Goal: Transaction & Acquisition: Purchase product/service

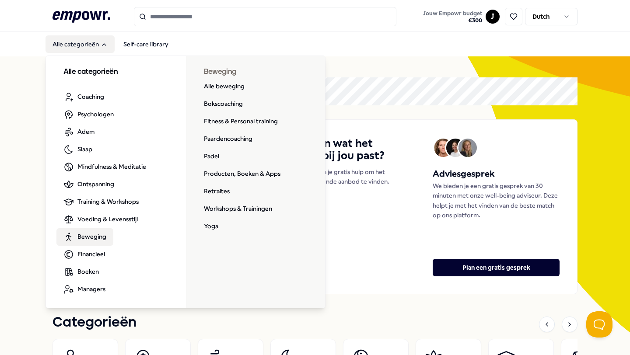
click at [85, 238] on span "Beweging" at bounding box center [91, 237] width 29 height 10
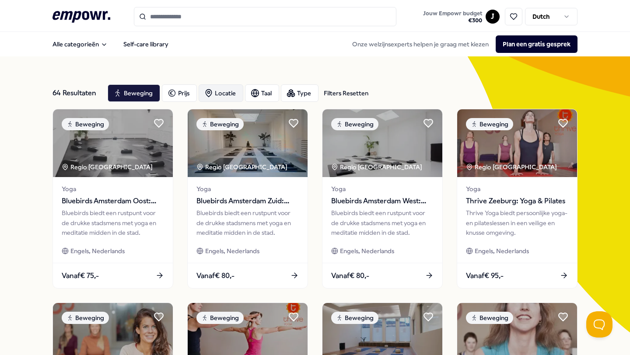
click at [223, 91] on div "Locatie" at bounding box center [221, 93] width 45 height 18
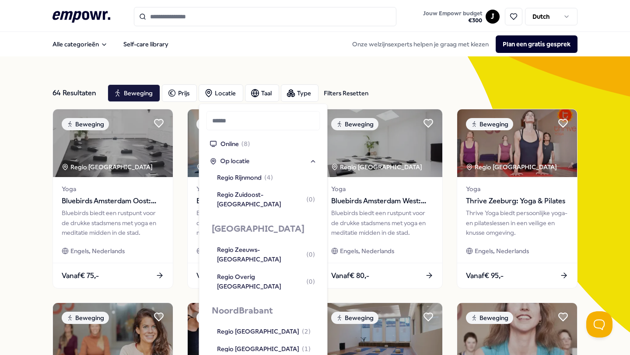
scroll to position [806, 0]
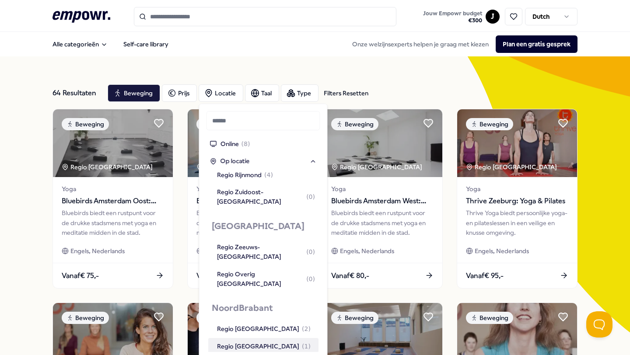
click at [256, 338] on div "Regio [GEOGRAPHIC_DATA] ( 1 )" at bounding box center [263, 346] width 110 height 17
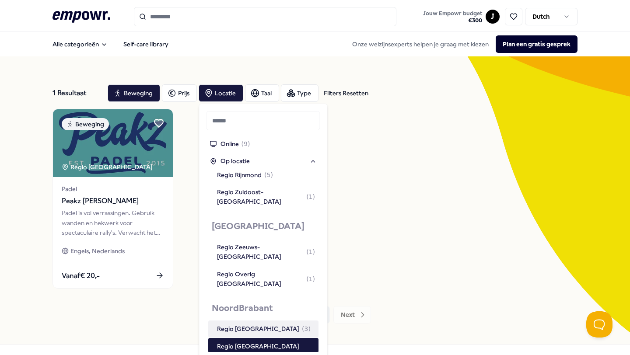
click at [442, 194] on div "Beweging [GEOGRAPHIC_DATA] [GEOGRAPHIC_DATA] [GEOGRAPHIC_DATA] [GEOGRAPHIC_DATA…" at bounding box center [315, 199] width 525 height 180
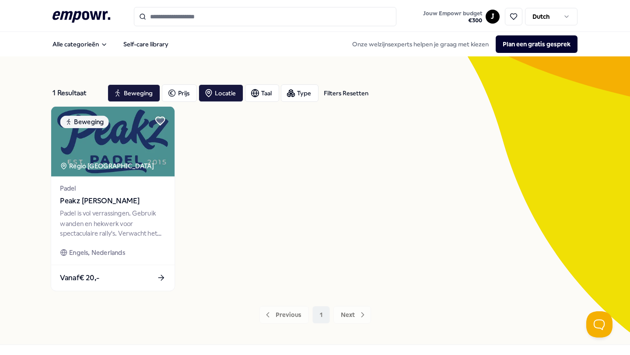
click at [98, 199] on span "Peakz [PERSON_NAME]" at bounding box center [112, 201] width 105 height 11
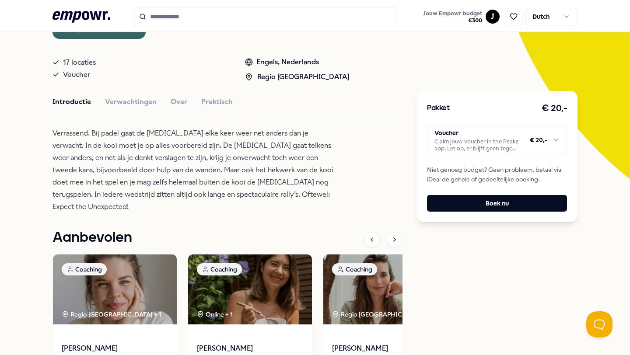
scroll to position [150, 0]
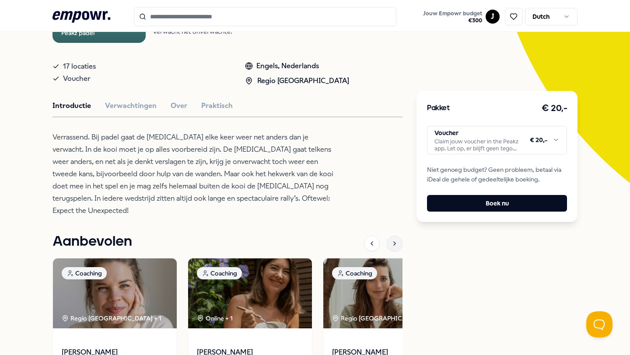
click at [398, 240] on icon at bounding box center [394, 243] width 7 height 7
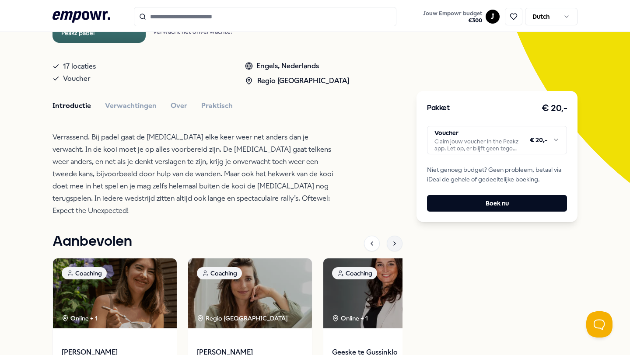
click at [398, 240] on icon at bounding box center [394, 243] width 7 height 7
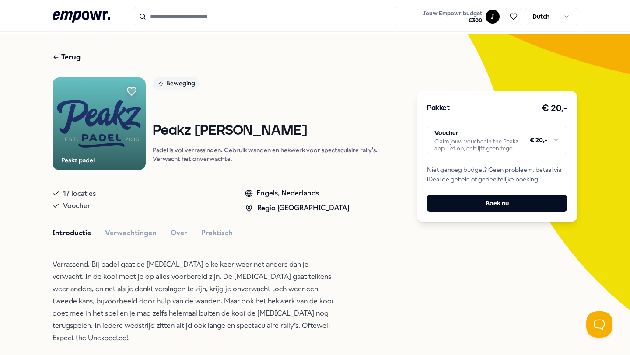
scroll to position [17, 0]
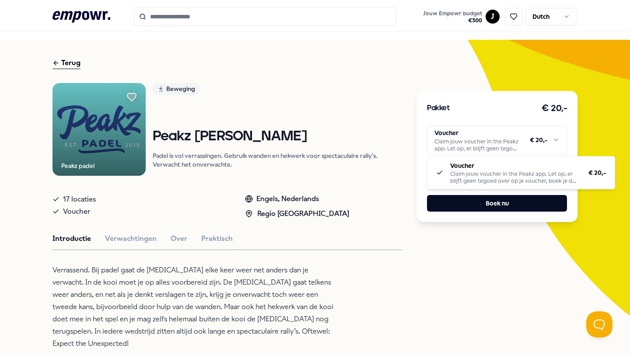
click at [472, 136] on html ".empowr-logo_svg__cls-1{fill:#03032f} Jouw Empowr budget € 300 J Dutch Alle cat…" at bounding box center [315, 177] width 630 height 355
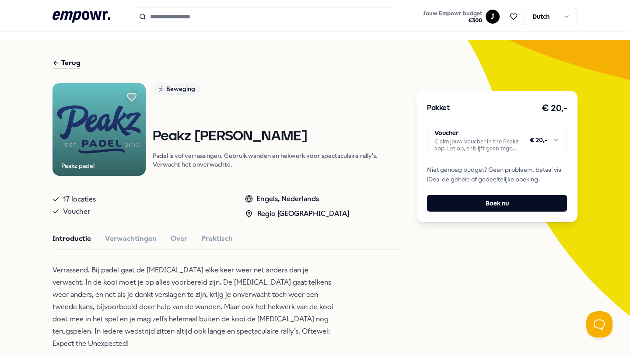
click at [472, 136] on html ".empowr-logo_svg__cls-1{fill:#03032f} Jouw Empowr budget € 300 J Dutch Alle cat…" at bounding box center [315, 177] width 630 height 355
click at [126, 234] on button "Verwachtingen" at bounding box center [131, 238] width 52 height 11
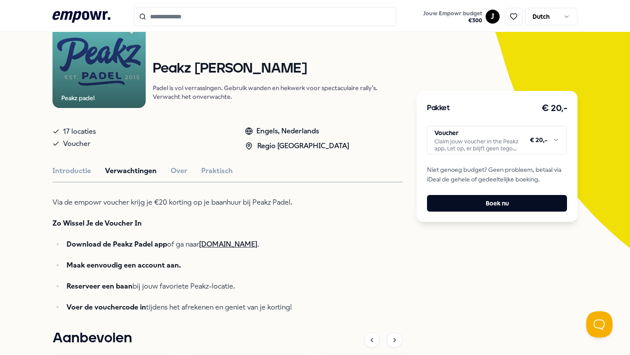
scroll to position [101, 0]
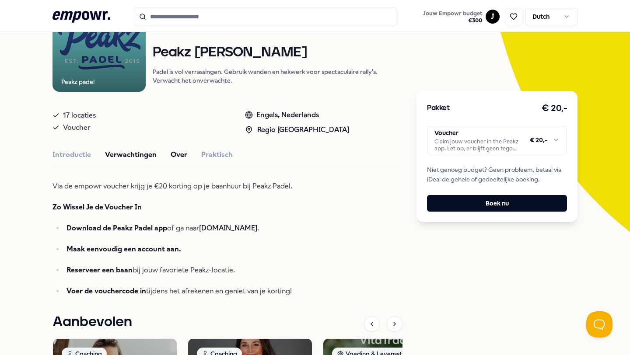
click at [175, 156] on button "Over" at bounding box center [179, 154] width 17 height 11
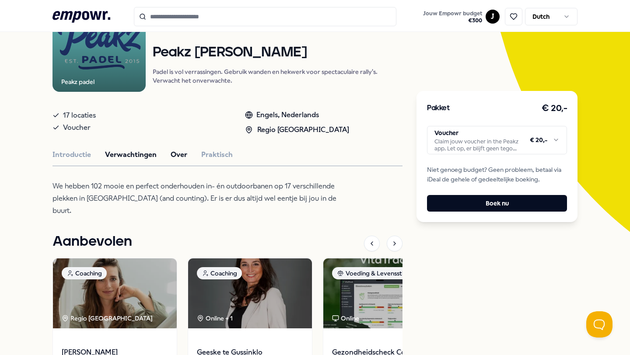
click at [130, 157] on button "Verwachtingen" at bounding box center [131, 154] width 52 height 11
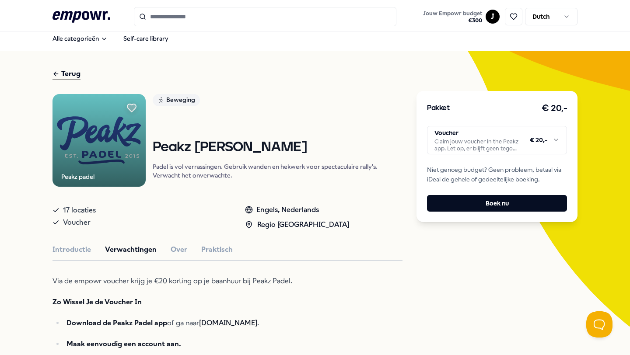
scroll to position [0, 0]
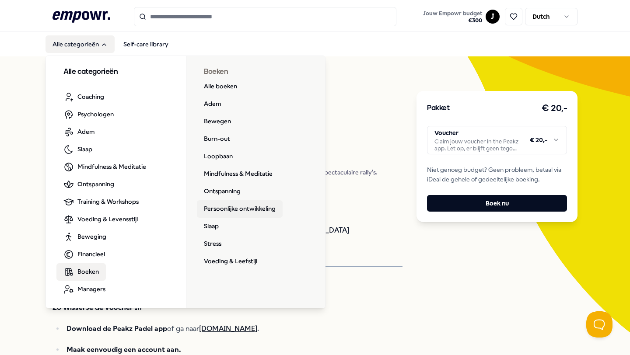
click at [217, 209] on link "Persoonlijke ontwikkeling" at bounding box center [240, 209] width 86 height 18
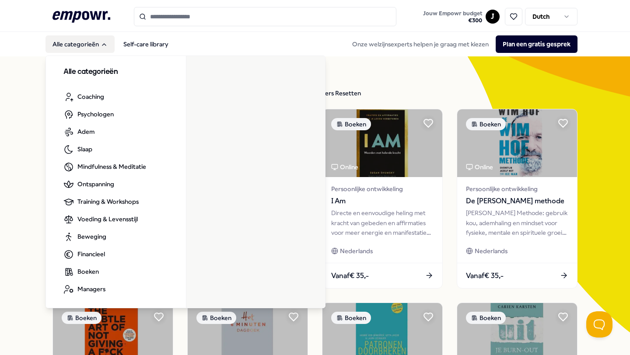
click at [89, 39] on button "Alle categorieën" at bounding box center [80, 44] width 69 height 18
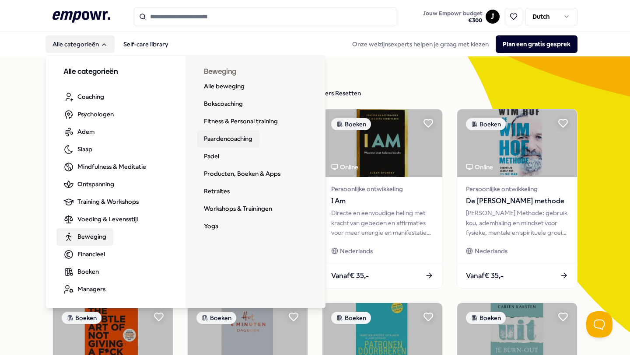
click at [221, 140] on link "Paardencoaching" at bounding box center [228, 139] width 63 height 18
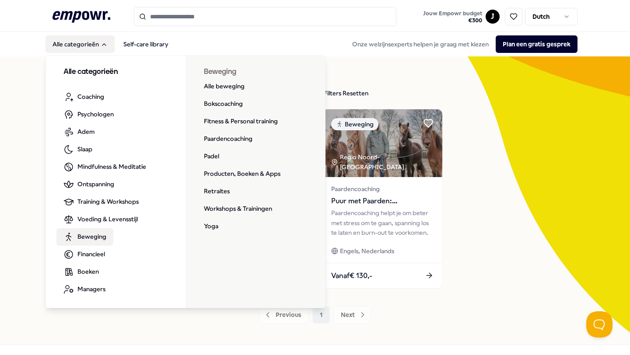
click at [91, 236] on span "Beweging" at bounding box center [91, 237] width 29 height 10
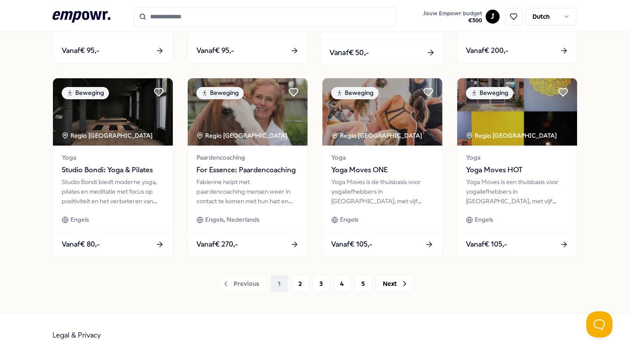
scroll to position [421, 0]
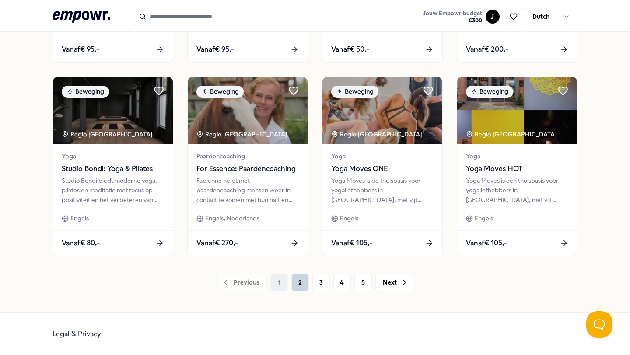
click at [304, 277] on button "2" at bounding box center [300, 283] width 18 height 18
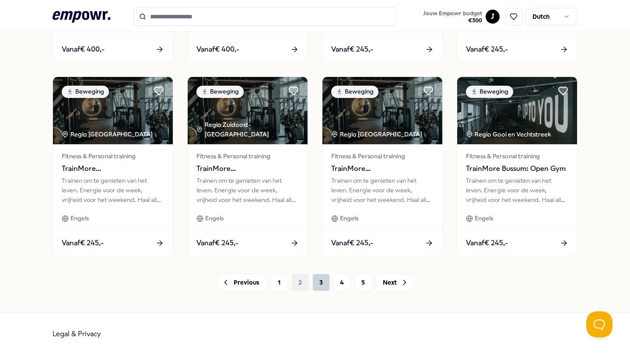
click at [323, 283] on button "3" at bounding box center [321, 283] width 18 height 18
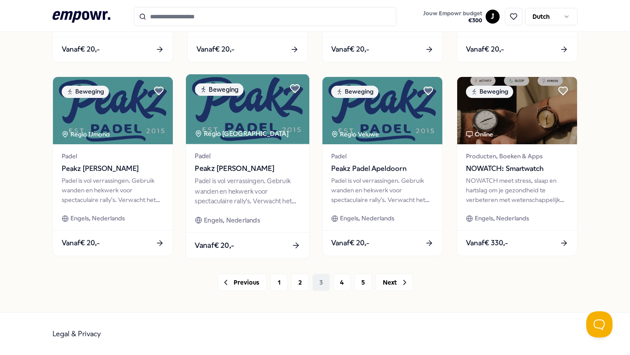
click at [246, 246] on div "Vanaf € 20,-" at bounding box center [247, 246] width 123 height 26
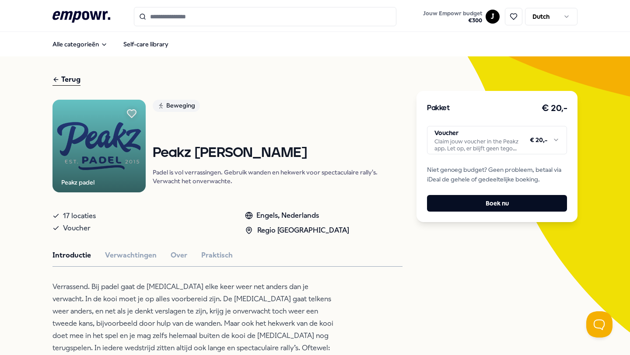
click at [61, 80] on div "Terug" at bounding box center [67, 80] width 28 height 12
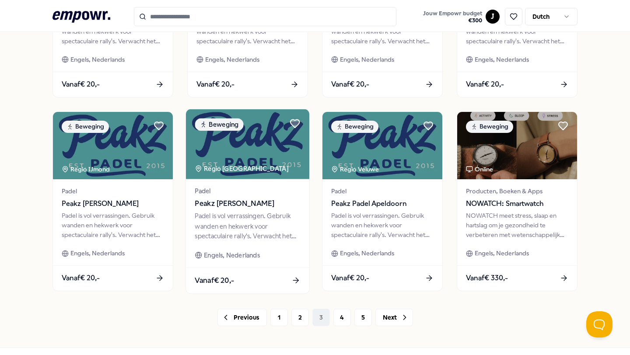
scroll to position [396, 0]
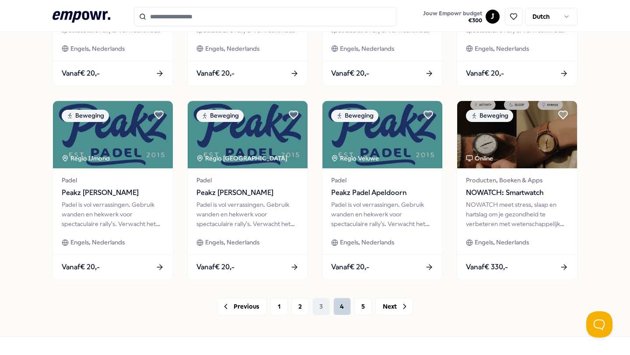
click at [342, 304] on button "4" at bounding box center [342, 307] width 18 height 18
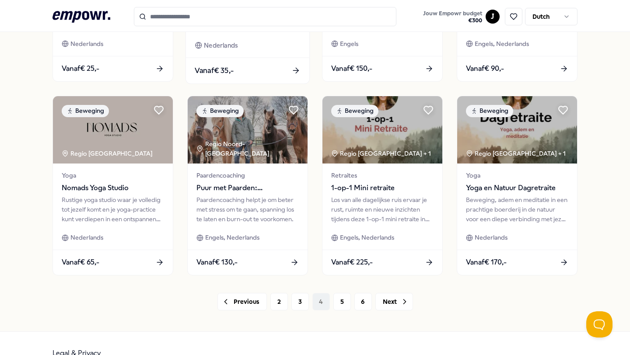
scroll to position [402, 0]
click at [340, 303] on button "5" at bounding box center [342, 302] width 18 height 18
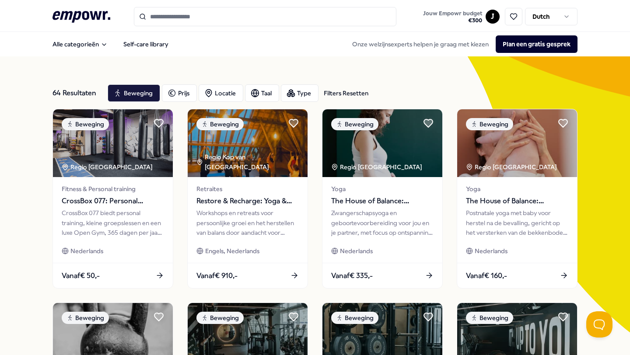
click at [201, 15] on input "Search for products, categories or subcategories" at bounding box center [265, 16] width 263 height 19
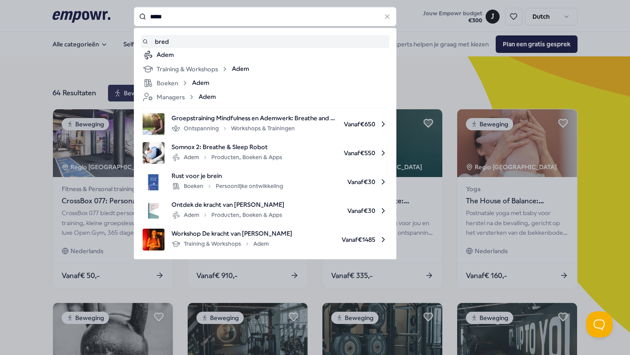
type input "*****"
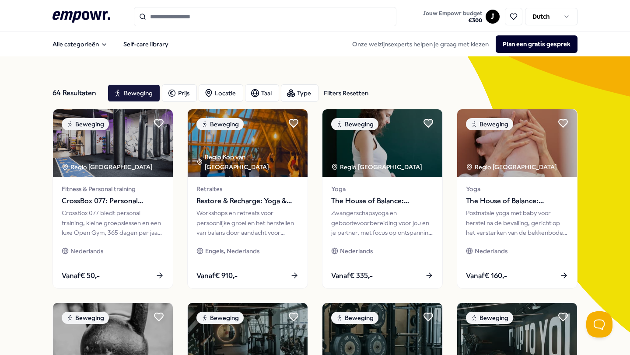
type input "*****"
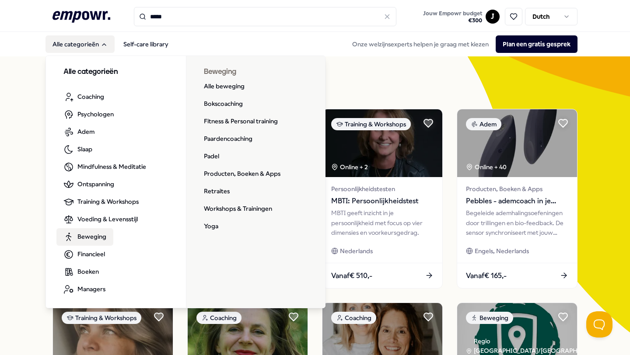
click at [87, 233] on span "Beweging" at bounding box center [91, 237] width 29 height 10
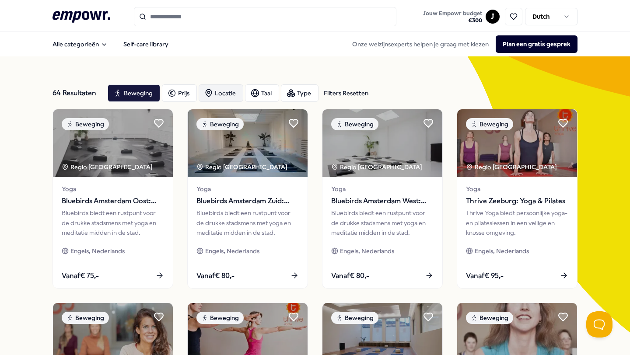
click at [225, 90] on div "Locatie" at bounding box center [221, 93] width 45 height 18
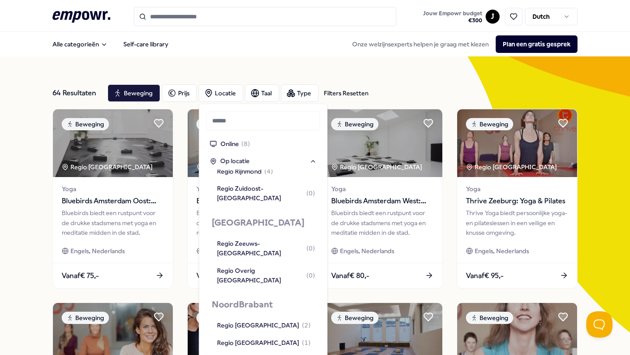
scroll to position [810, 0]
click at [247, 337] on div "Regio [GEOGRAPHIC_DATA] ( 1 )" at bounding box center [264, 342] width 94 height 10
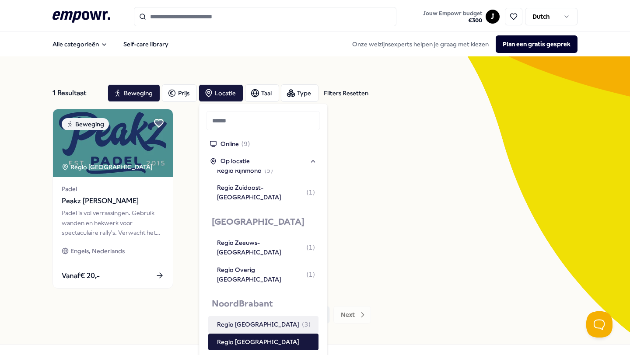
click at [503, 155] on div "Beweging [GEOGRAPHIC_DATA] [GEOGRAPHIC_DATA] [GEOGRAPHIC_DATA] [GEOGRAPHIC_DATA…" at bounding box center [315, 199] width 525 height 180
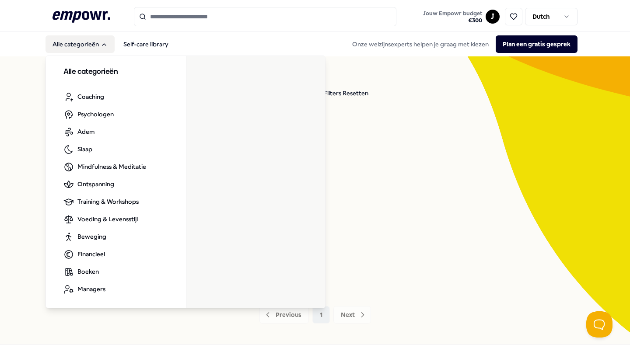
click at [81, 45] on button "Alle categorieën" at bounding box center [80, 44] width 69 height 18
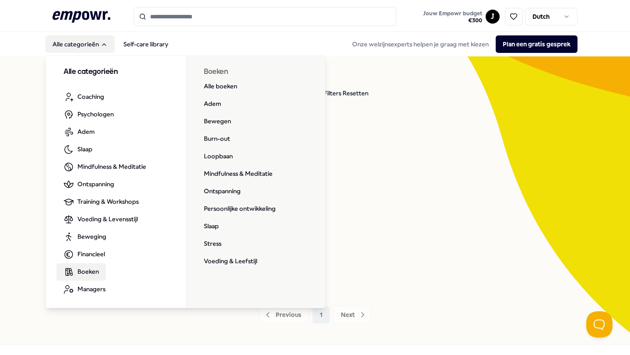
click at [83, 275] on span "Boeken" at bounding box center [87, 272] width 21 height 10
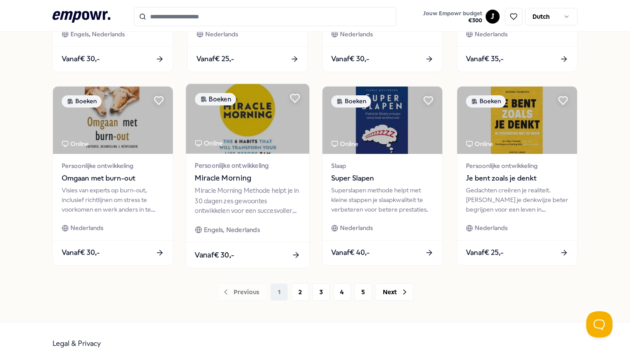
scroll to position [421, 0]
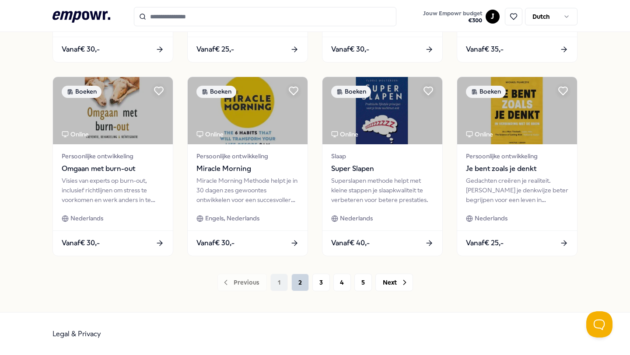
click at [298, 281] on button "2" at bounding box center [300, 283] width 18 height 18
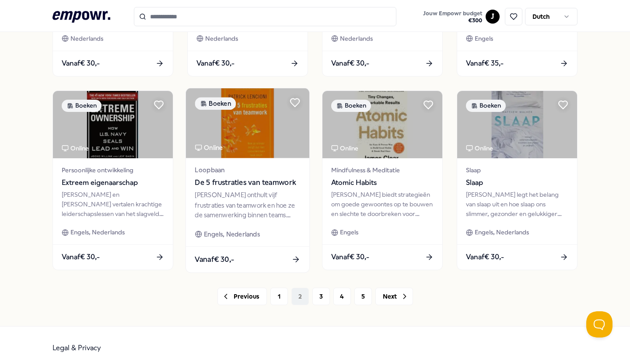
scroll to position [421, 0]
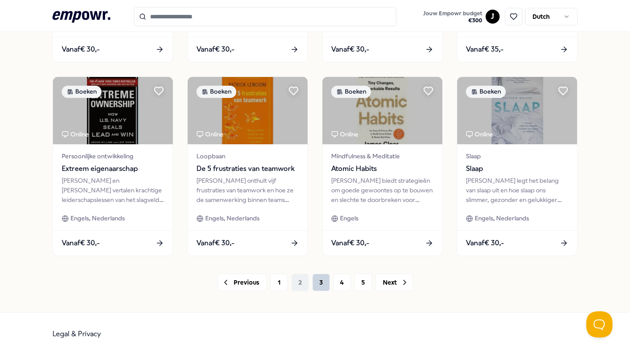
click at [320, 284] on button "3" at bounding box center [321, 283] width 18 height 18
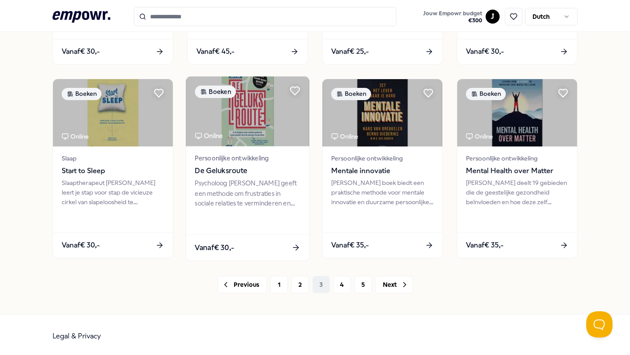
scroll to position [421, 0]
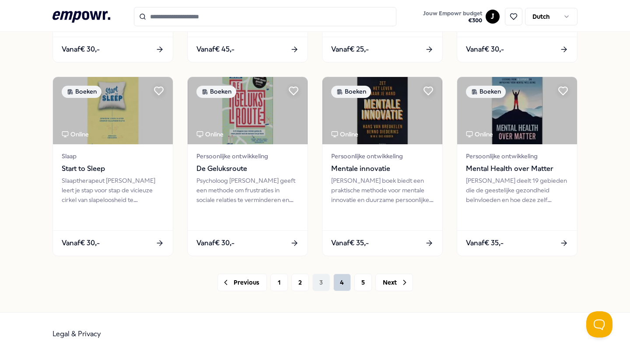
click at [339, 281] on button "4" at bounding box center [342, 283] width 18 height 18
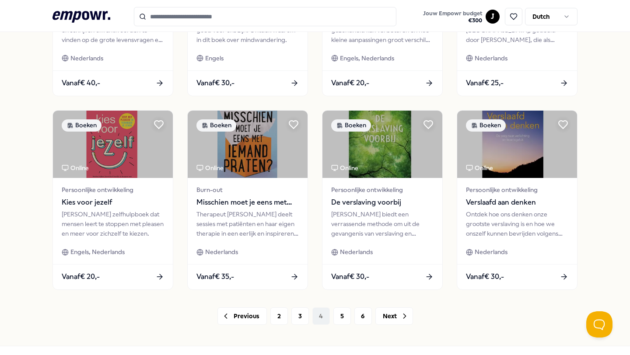
scroll to position [392, 0]
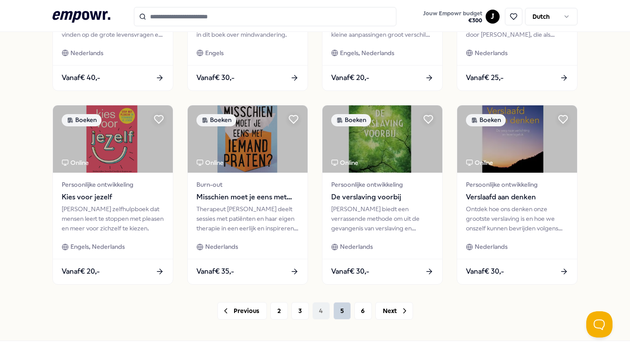
click at [341, 311] on button "5" at bounding box center [342, 311] width 18 height 18
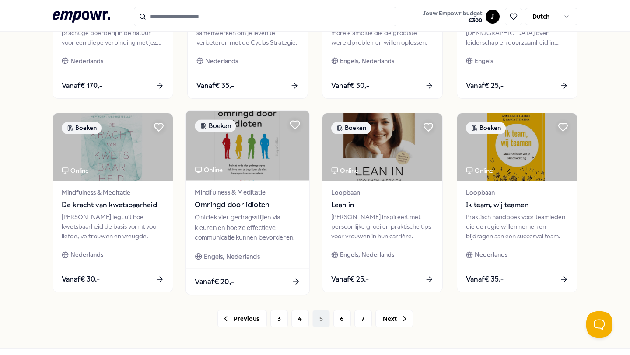
scroll to position [421, 0]
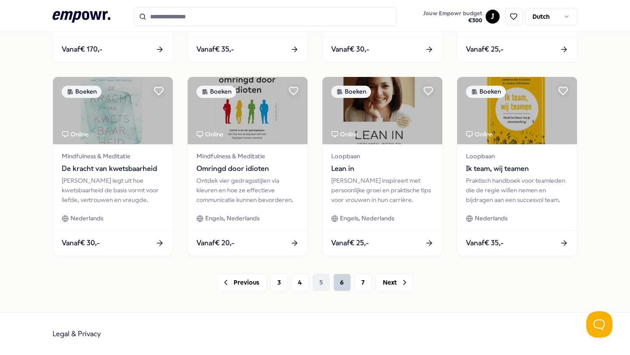
click at [344, 284] on button "6" at bounding box center [342, 283] width 18 height 18
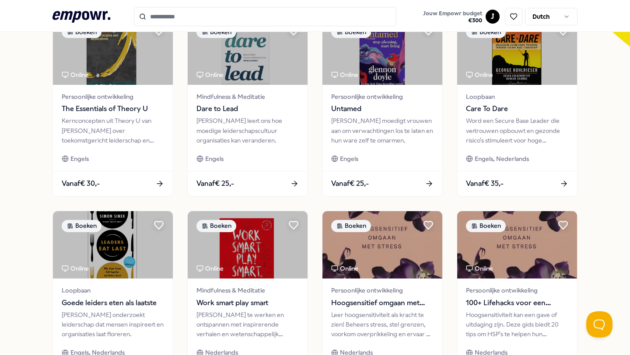
scroll to position [421, 0]
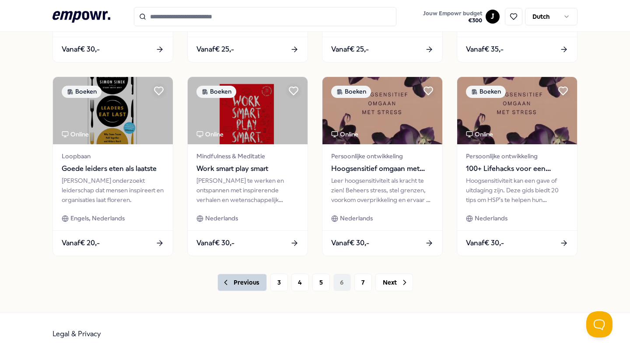
click at [254, 276] on button "Previous" at bounding box center [241, 283] width 49 height 18
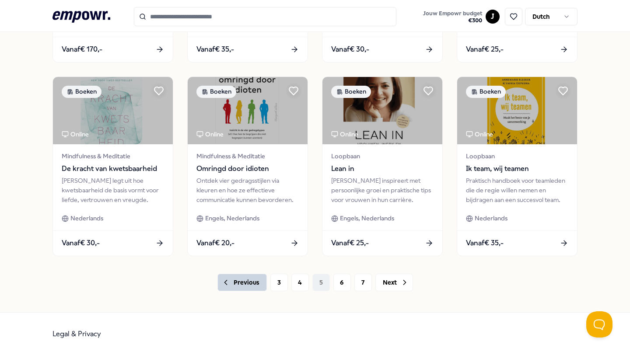
click at [242, 282] on button "Previous" at bounding box center [241, 283] width 49 height 18
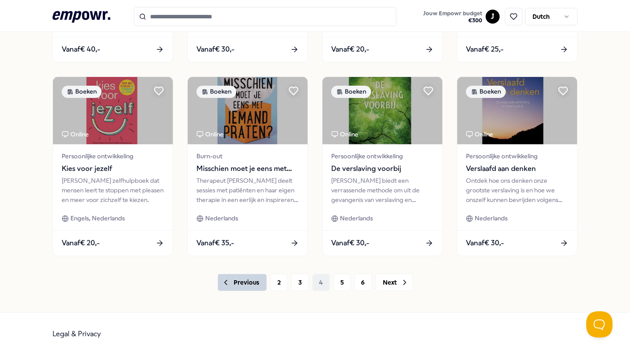
click at [242, 282] on button "Previous" at bounding box center [241, 283] width 49 height 18
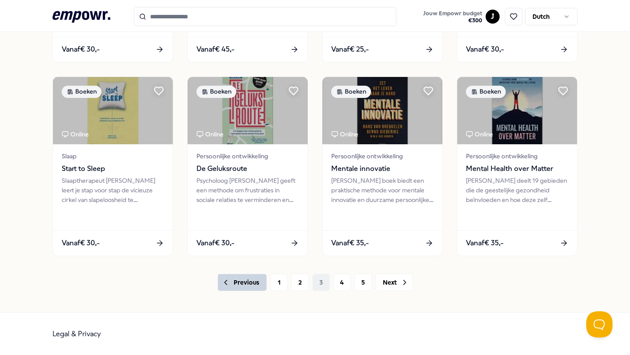
click at [242, 282] on button "Previous" at bounding box center [241, 283] width 49 height 18
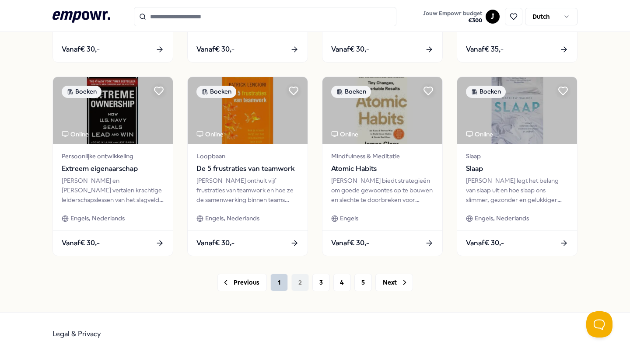
click at [283, 279] on button "1" at bounding box center [279, 283] width 18 height 18
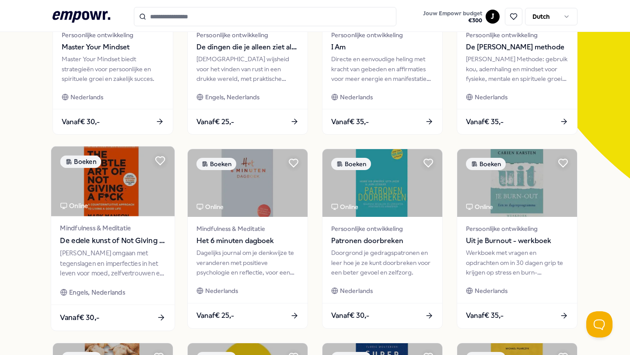
scroll to position [161, 0]
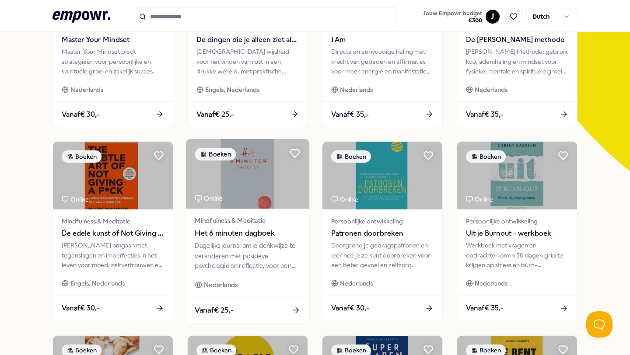
click at [238, 221] on span "Mindfulness & Meditatie" at bounding box center [247, 221] width 105 height 10
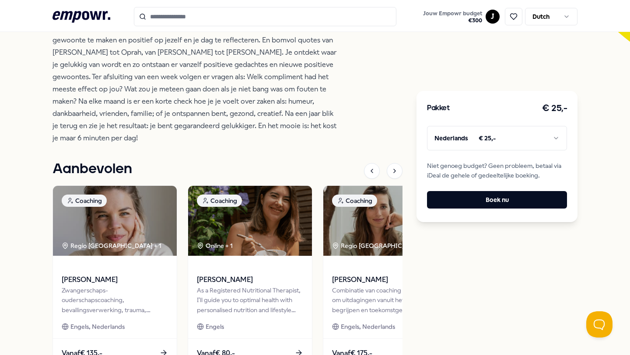
scroll to position [303, 0]
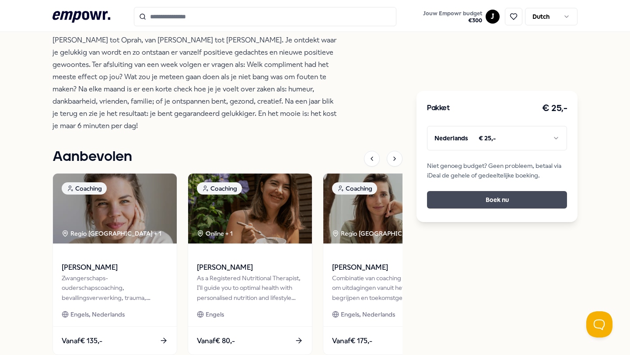
click at [490, 207] on button "Boek nu" at bounding box center [497, 200] width 140 height 18
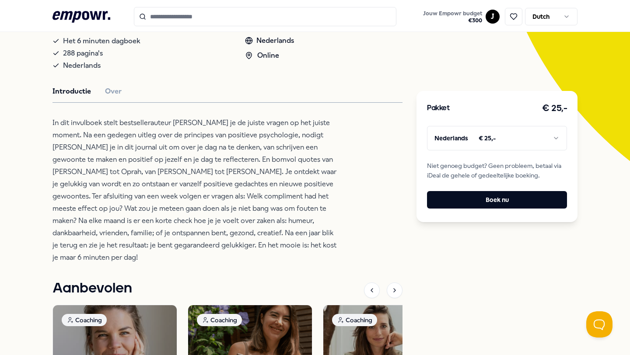
scroll to position [178, 0]
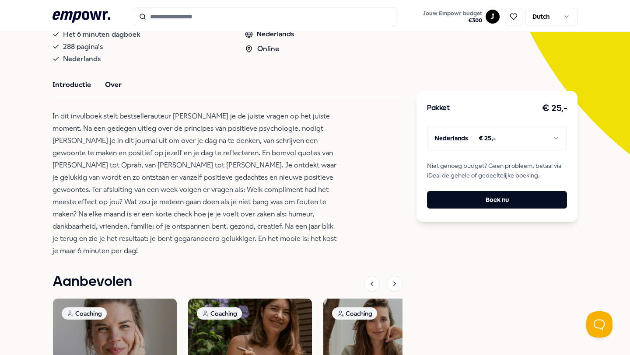
click at [111, 82] on button "Over" at bounding box center [113, 84] width 17 height 11
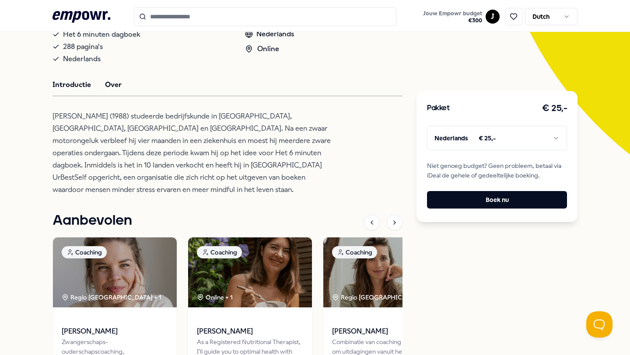
click at [66, 81] on button "Introductie" at bounding box center [72, 84] width 39 height 11
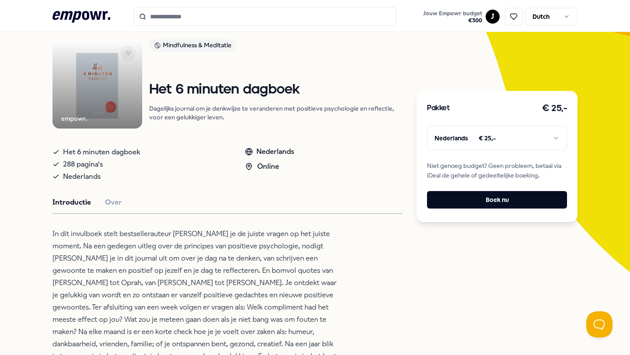
scroll to position [0, 0]
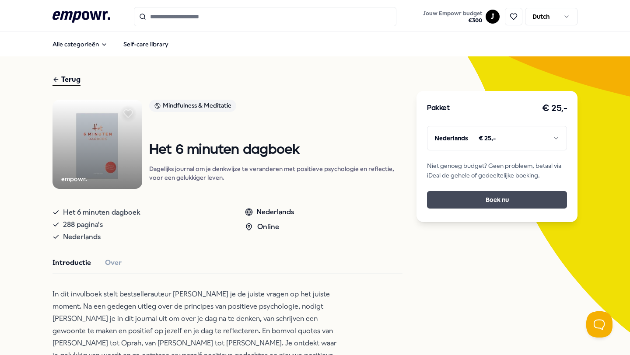
click at [482, 203] on button "Boek nu" at bounding box center [497, 200] width 140 height 18
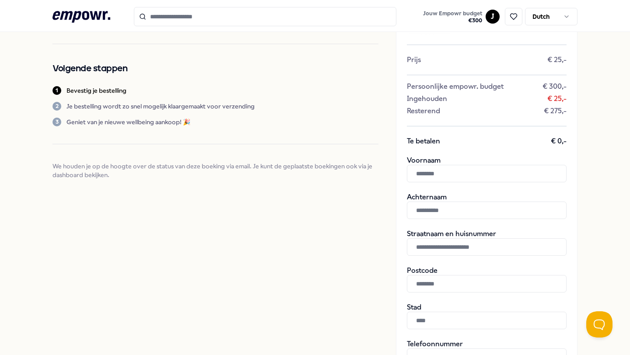
scroll to position [84, 0]
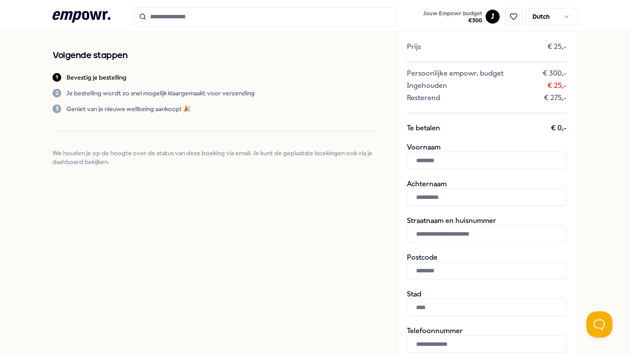
click at [455, 161] on input "text" at bounding box center [487, 161] width 160 height 18
type input "*******"
type input "*********"
type input "******"
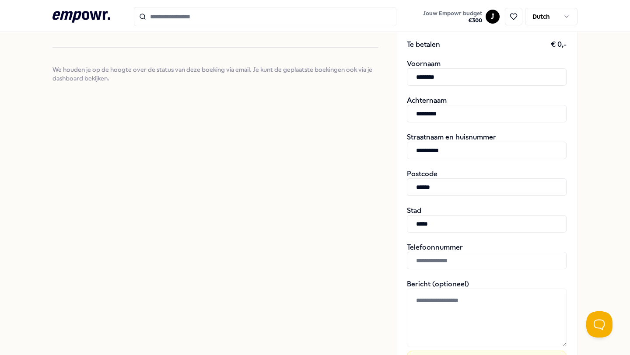
scroll to position [173, 0]
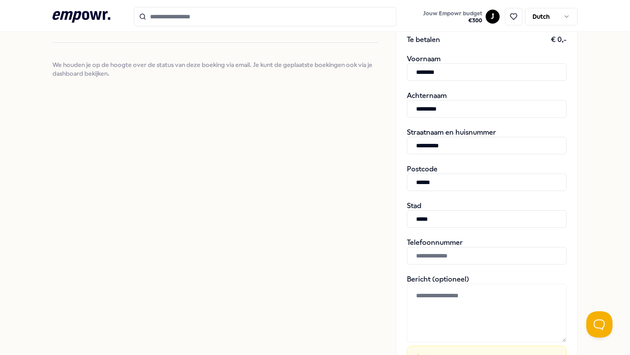
type input "*****"
click at [447, 255] on input "text" at bounding box center [487, 256] width 160 height 18
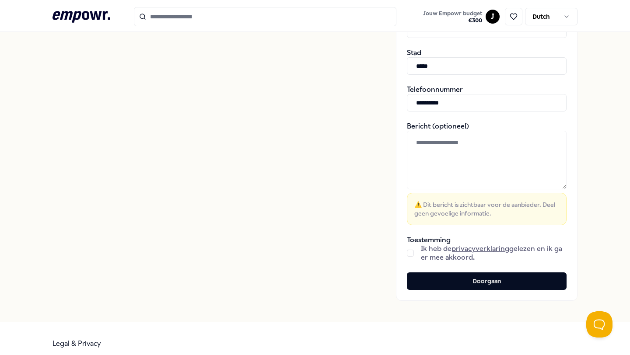
scroll to position [336, 0]
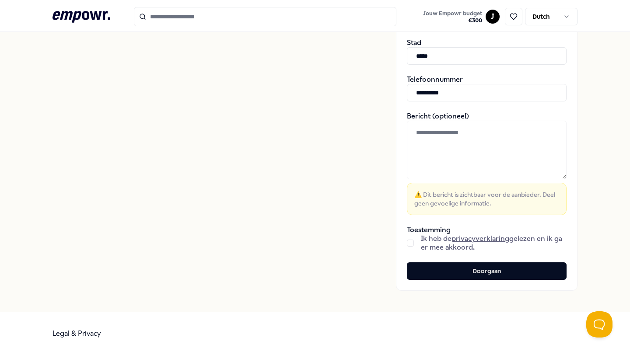
type input "**********"
click at [416, 241] on div "Ik heb de privacyverklaring gelezen en ik ga er mee akkoord." at bounding box center [487, 244] width 160 height 18
click at [411, 243] on button "button" at bounding box center [410, 243] width 7 height 7
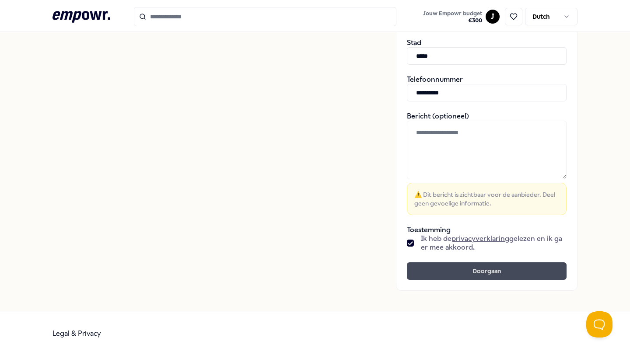
click at [454, 276] on button "Doorgaan" at bounding box center [487, 272] width 160 height 18
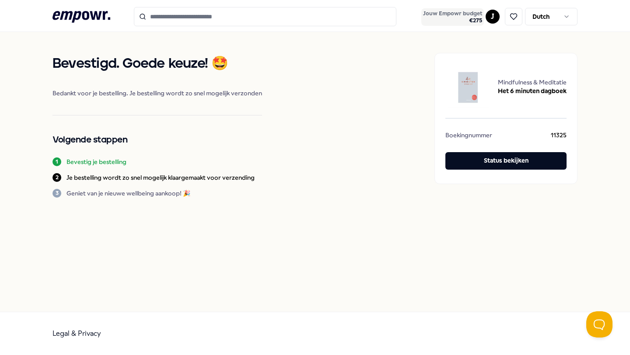
click at [466, 18] on span "€ 275" at bounding box center [452, 20] width 59 height 7
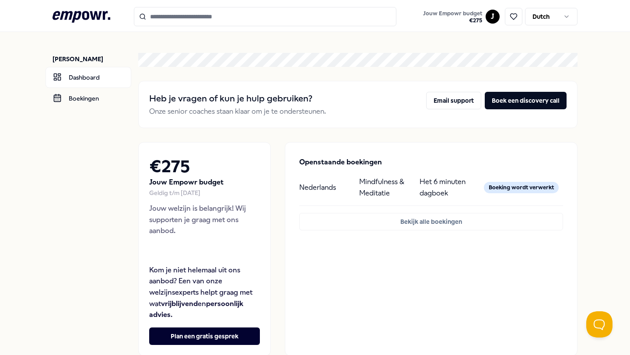
click at [85, 19] on icon at bounding box center [82, 16] width 58 height 11
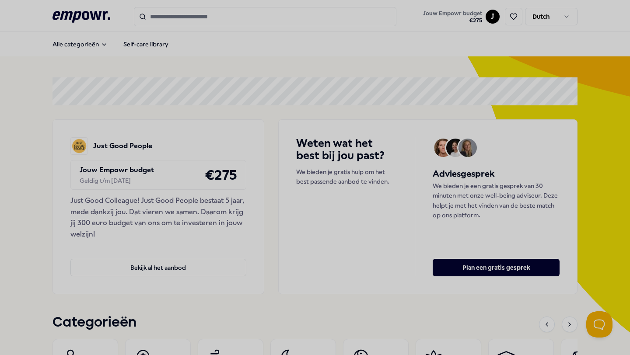
click at [181, 203] on div at bounding box center [315, 177] width 630 height 355
click at [148, 275] on div at bounding box center [315, 177] width 630 height 355
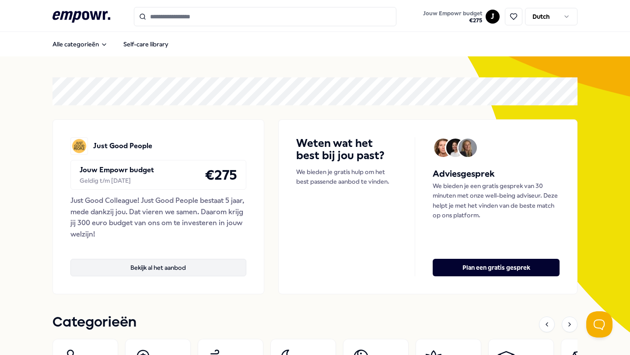
click at [136, 266] on button "Bekijk al het aanbod" at bounding box center [158, 268] width 176 height 18
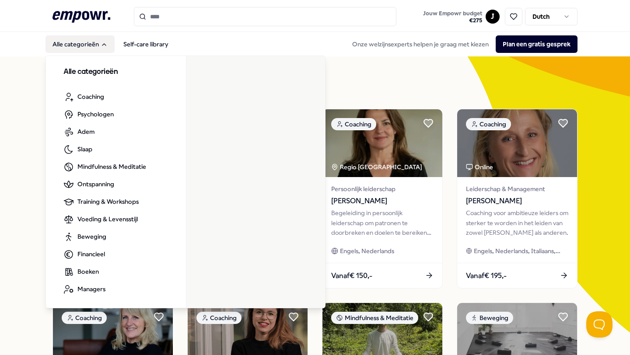
click at [85, 41] on button "Alle categorieën" at bounding box center [80, 44] width 69 height 18
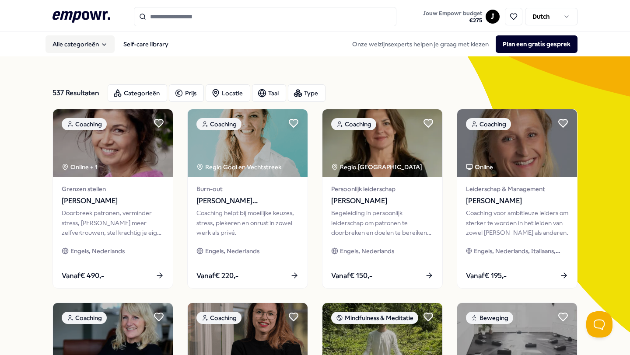
click at [104, 46] on icon "Main" at bounding box center [104, 44] width 7 height 7
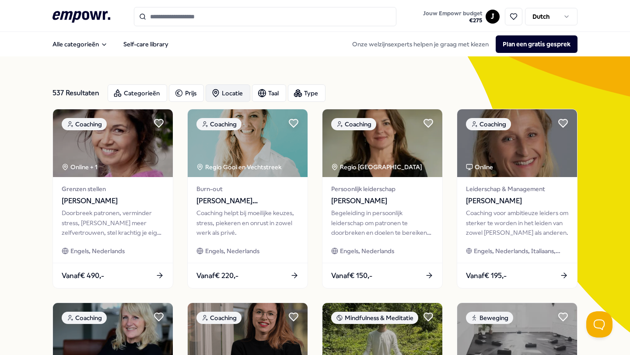
click at [240, 93] on div "Locatie" at bounding box center [228, 93] width 45 height 18
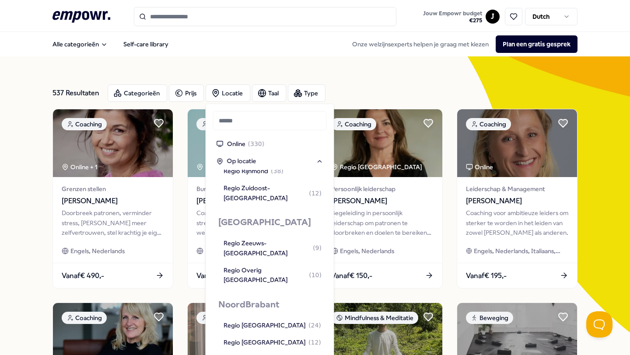
scroll to position [831, 0]
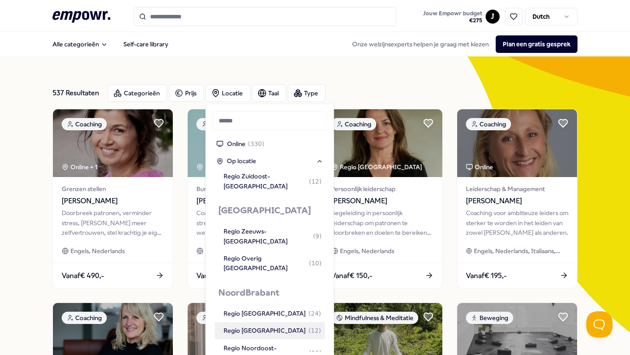
click at [250, 326] on div "Regio [GEOGRAPHIC_DATA] ( 12 )" at bounding box center [273, 331] width 98 height 10
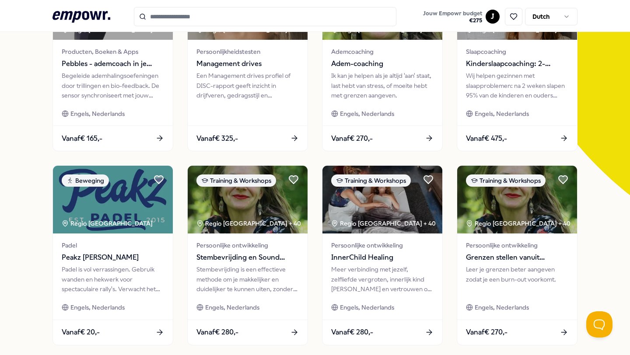
scroll to position [144, 0]
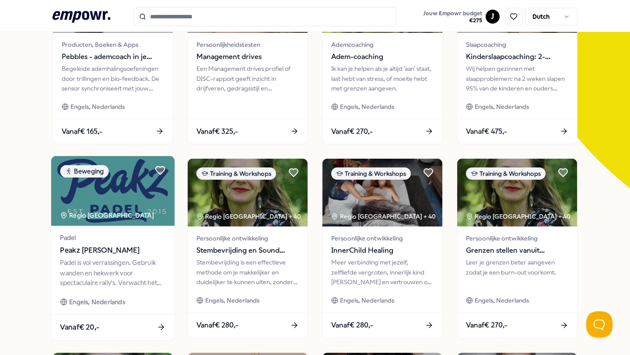
click at [93, 211] on div "Regio [GEOGRAPHIC_DATA]" at bounding box center [107, 215] width 95 height 10
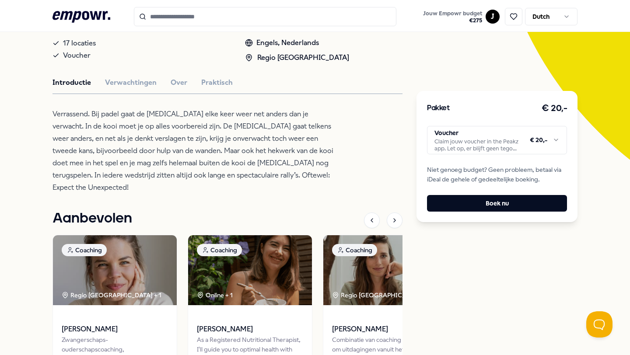
scroll to position [292, 0]
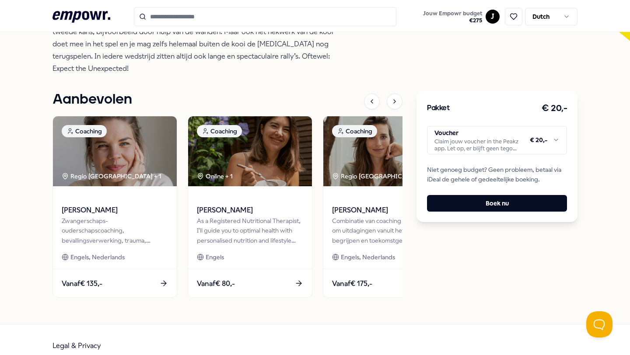
click at [164, 312] on div "Terug Peakz padel Beweging Peakz Padel Oisterwijk Padel is vol verrassingen. Ge…" at bounding box center [315, 45] width 525 height 560
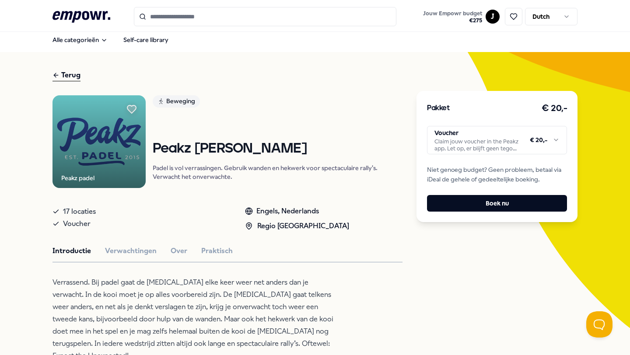
scroll to position [0, 0]
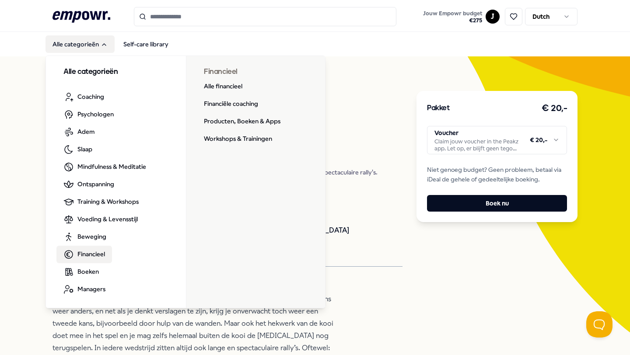
click at [82, 252] on span "Financieel" at bounding box center [91, 254] width 28 height 10
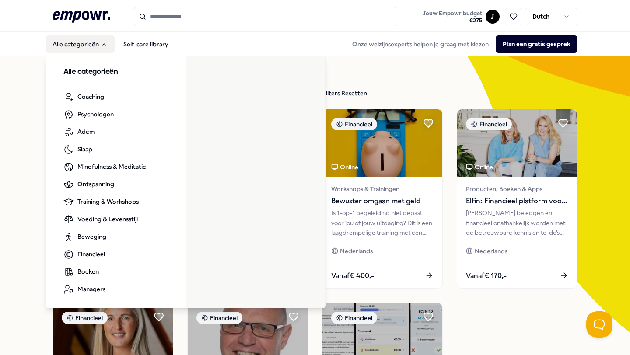
click at [85, 44] on button "Alle categorieën" at bounding box center [80, 44] width 69 height 18
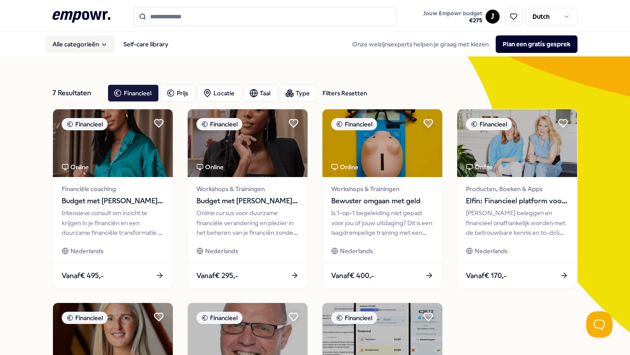
click at [85, 44] on button "Alle categorieën" at bounding box center [80, 44] width 69 height 18
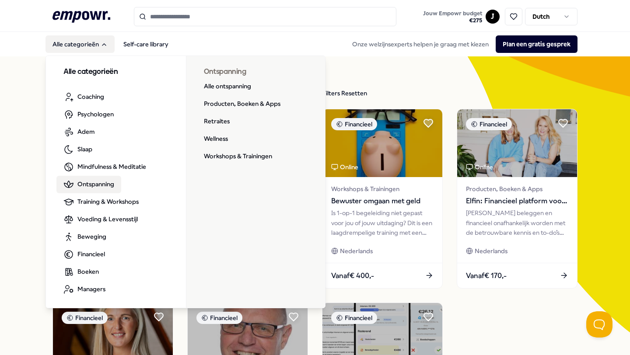
click at [99, 188] on span "Ontspanning" at bounding box center [95, 184] width 37 height 10
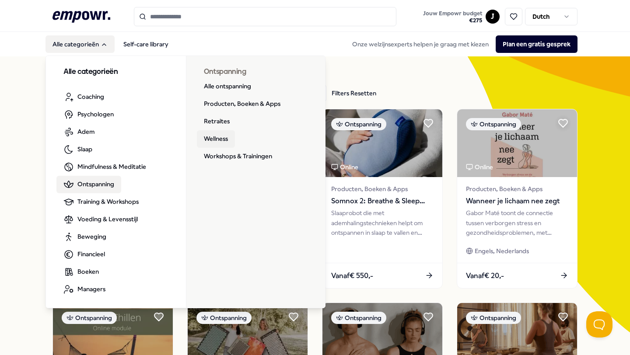
click at [214, 137] on link "Wellness" at bounding box center [216, 139] width 38 height 18
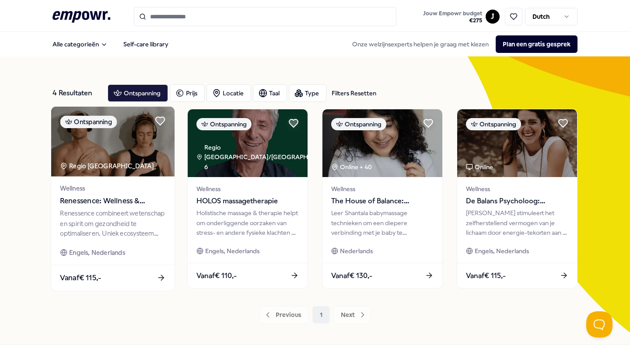
click at [96, 191] on span "Wellness" at bounding box center [112, 189] width 105 height 10
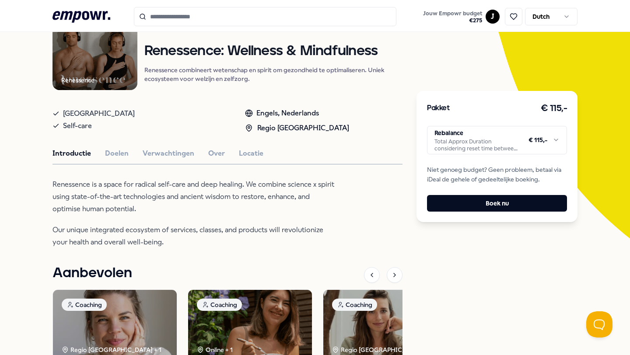
scroll to position [98, 0]
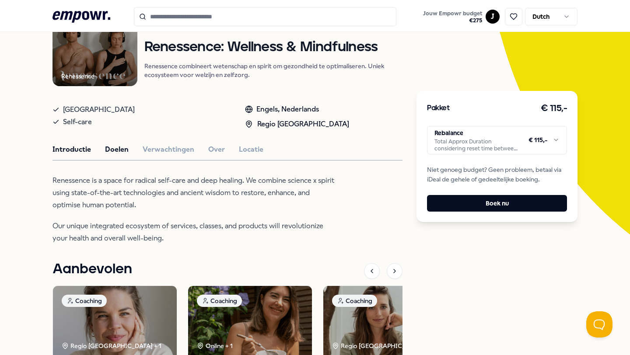
click at [125, 144] on button "Doelen" at bounding box center [117, 149] width 24 height 11
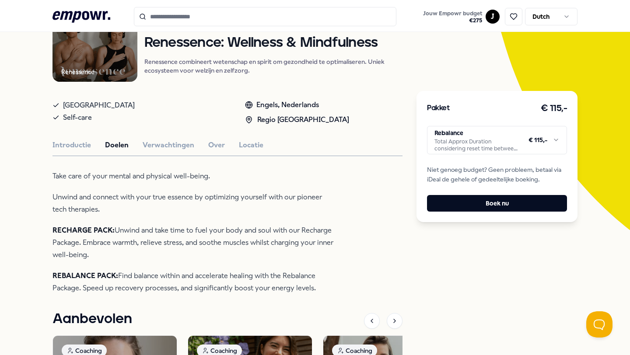
scroll to position [101, 0]
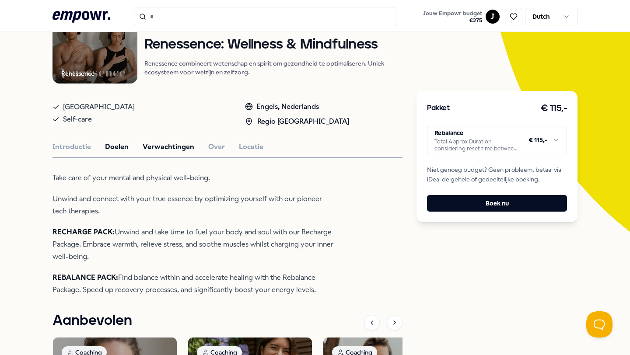
click at [172, 150] on button "Verwachtingen" at bounding box center [169, 146] width 52 height 11
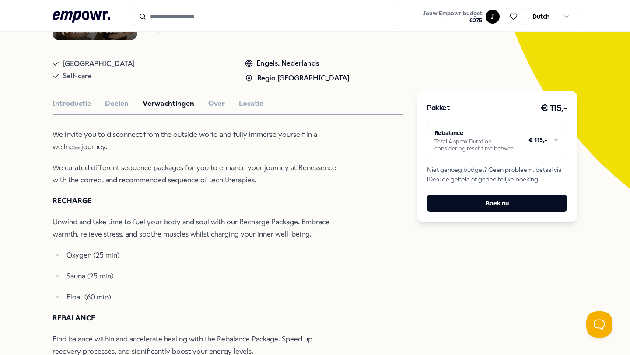
scroll to position [156, 0]
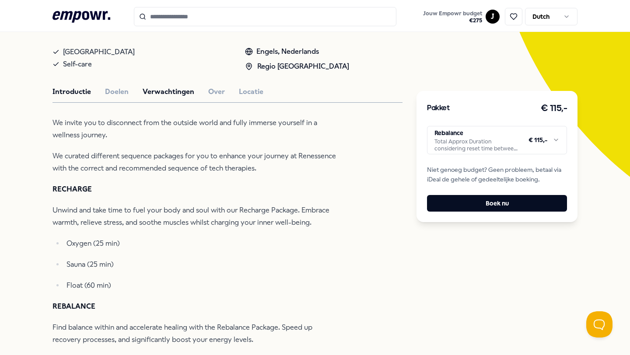
click at [81, 91] on button "Introductie" at bounding box center [72, 91] width 39 height 11
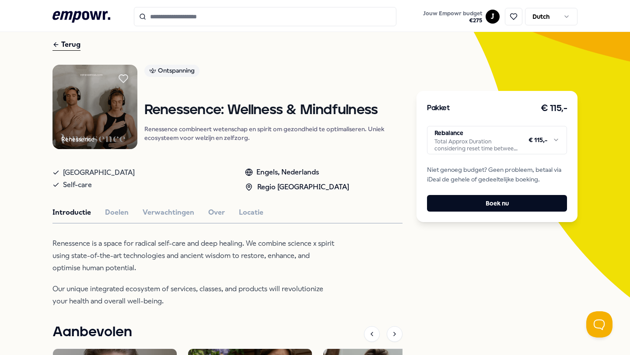
scroll to position [49, 0]
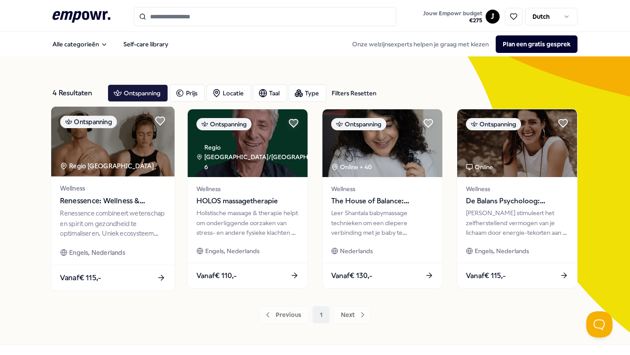
click at [109, 203] on span "Renessence: Wellness & Mindfulness" at bounding box center [112, 201] width 105 height 11
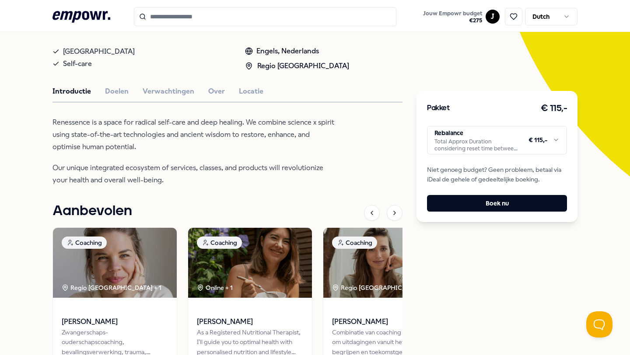
scroll to position [164, 0]
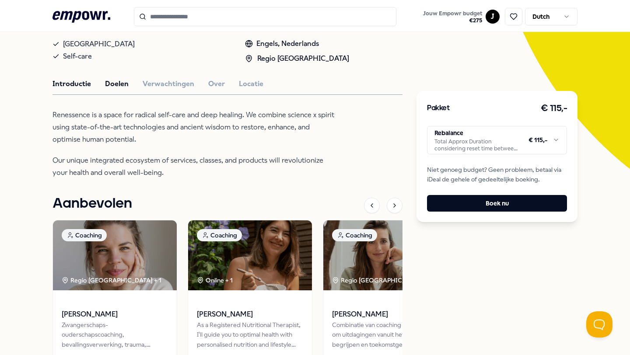
click at [120, 85] on button "Doelen" at bounding box center [117, 83] width 24 height 11
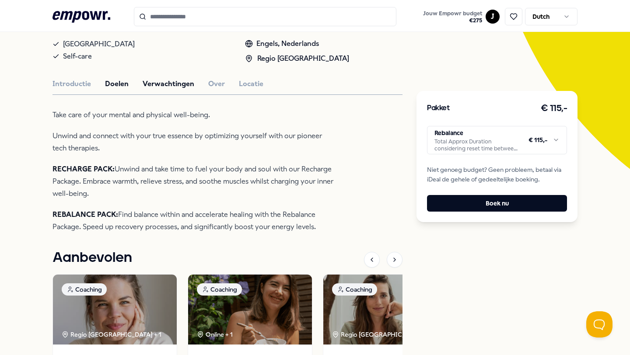
click at [175, 82] on button "Verwachtingen" at bounding box center [169, 83] width 52 height 11
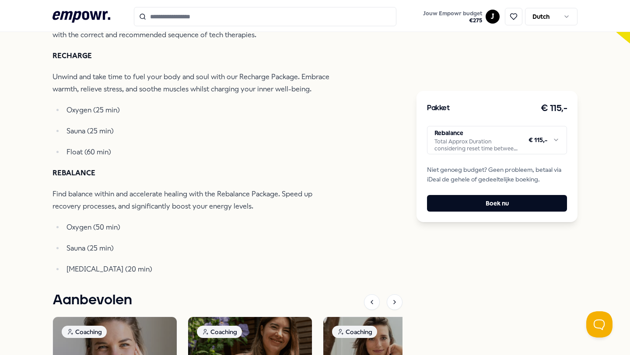
scroll to position [291, 0]
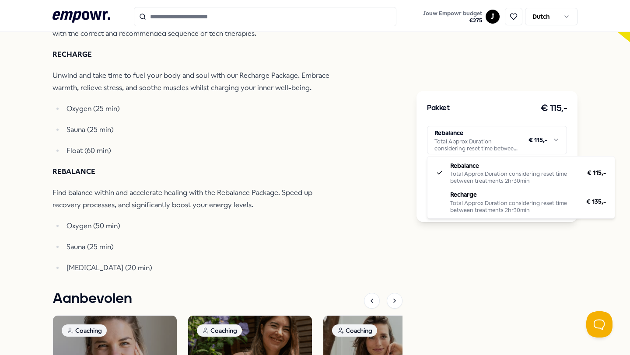
click at [498, 134] on html ".empowr-logo_svg__cls-1{fill:#03032f} Jouw Empowr budget € 275 J Dutch Alle cat…" at bounding box center [315, 177] width 630 height 355
click at [357, 194] on html ".empowr-logo_svg__cls-1{fill:#03032f} Jouw Empowr budget € 275 J Dutch Alle cat…" at bounding box center [315, 177] width 630 height 355
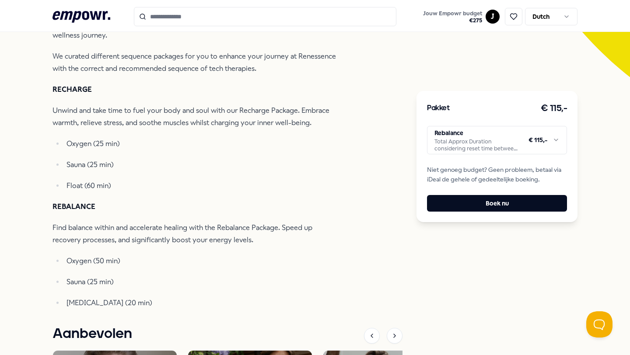
scroll to position [252, 0]
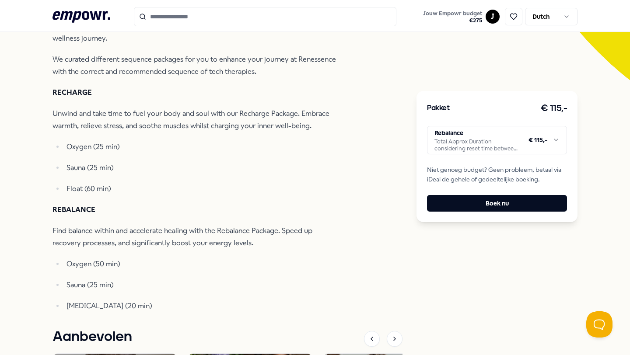
click at [472, 140] on html ".empowr-logo_svg__cls-1{fill:#03032f} Jouw Empowr budget € 275 J Dutch Alle cat…" at bounding box center [315, 177] width 630 height 355
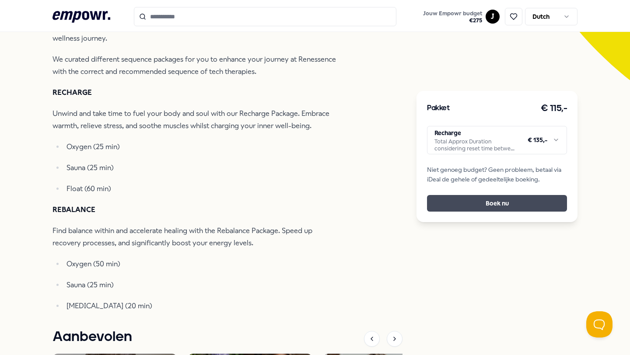
click at [471, 205] on button "Boek nu" at bounding box center [497, 203] width 140 height 17
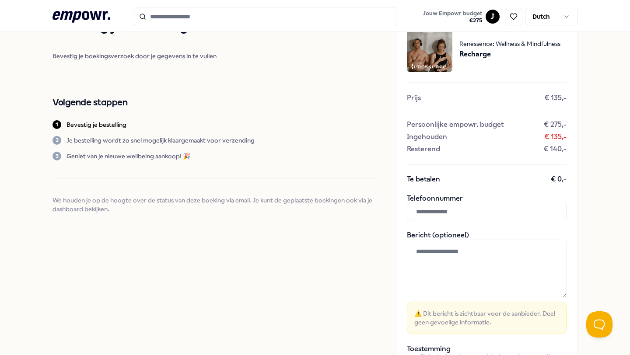
scroll to position [36, 0]
click at [434, 212] on input "text" at bounding box center [487, 213] width 160 height 18
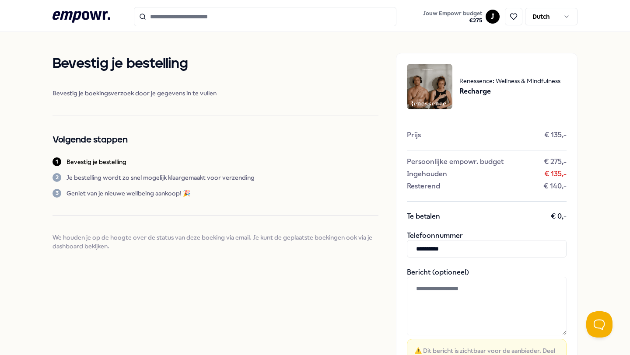
type input "**********"
click at [439, 280] on textarea at bounding box center [487, 306] width 160 height 59
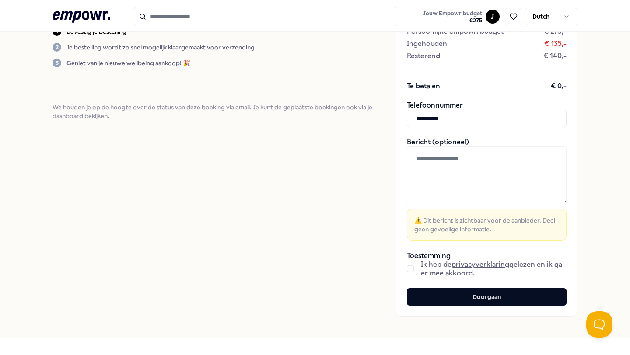
scroll to position [137, 0]
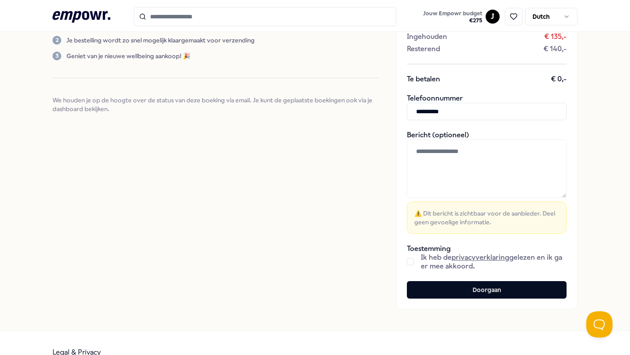
click at [412, 263] on button "button" at bounding box center [410, 262] width 7 height 7
click at [470, 147] on textarea at bounding box center [487, 169] width 160 height 59
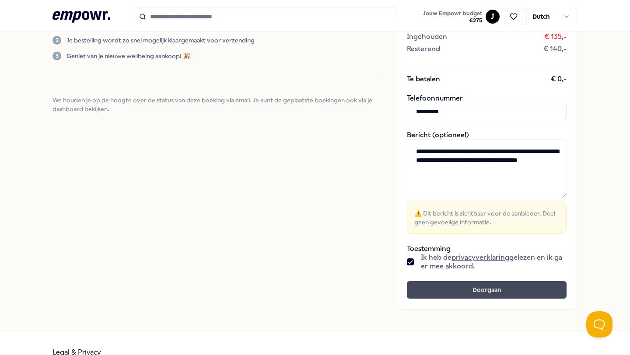
type textarea "**********"
click at [520, 295] on button "Doorgaan" at bounding box center [487, 290] width 160 height 18
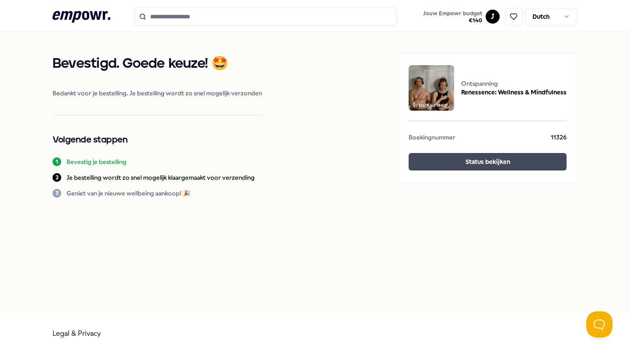
click at [468, 167] on button "Status bekijken" at bounding box center [488, 162] width 158 height 18
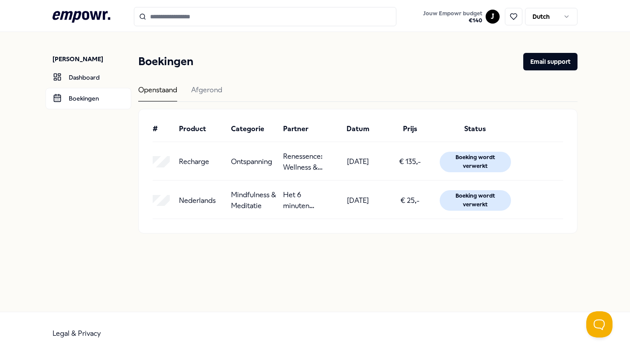
click at [204, 288] on div "[PERSON_NAME] Dashboard Boekingen Boekingen Email support Openstaand Afgerond #…" at bounding box center [315, 172] width 630 height 280
click at [65, 14] on icon ".empowr-logo_svg__cls-1{fill:#03032f}" at bounding box center [82, 17] width 58 height 16
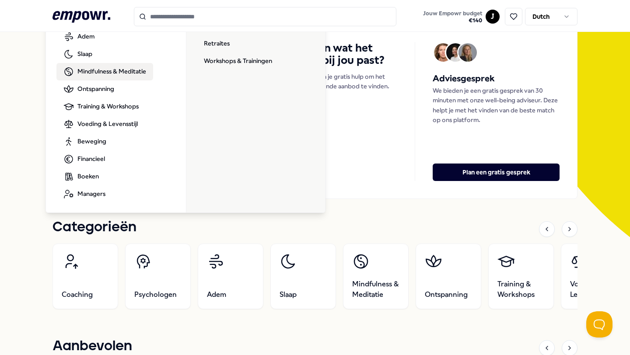
scroll to position [105, 0]
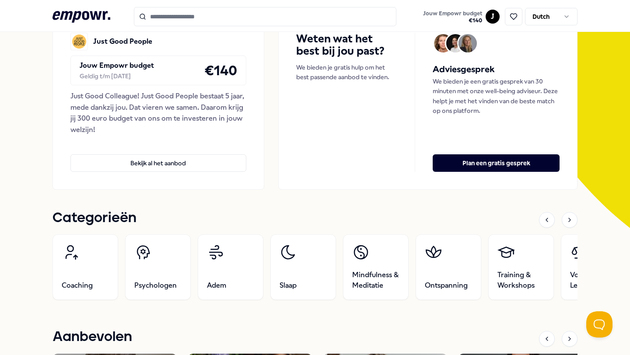
click at [338, 184] on div "Weten wat het best bij jou past? We bieden je gratis hulp om het best passende …" at bounding box center [427, 102] width 299 height 175
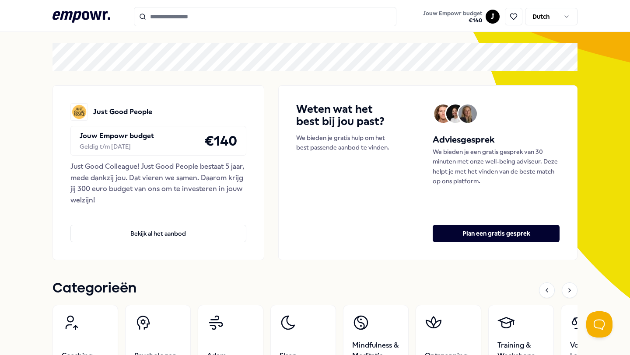
scroll to position [0, 0]
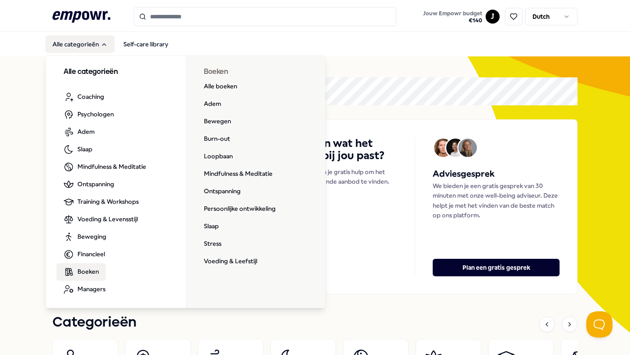
click at [82, 275] on span "Boeken" at bounding box center [87, 272] width 21 height 10
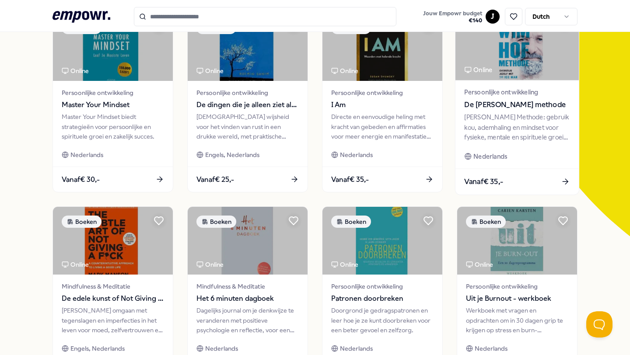
scroll to position [100, 0]
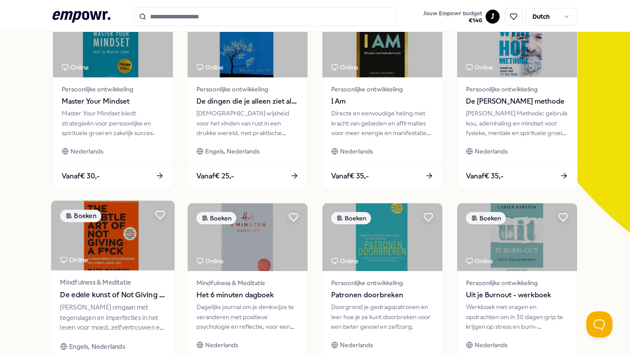
click at [107, 241] on img at bounding box center [112, 236] width 123 height 70
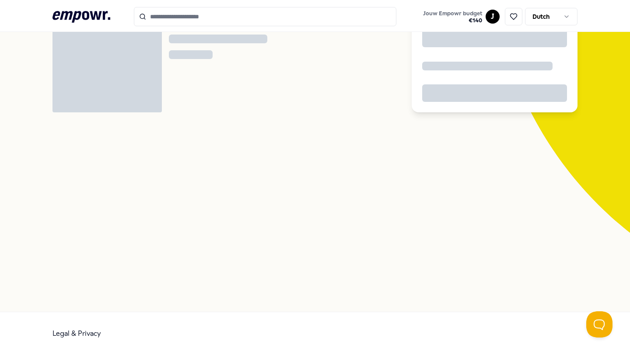
scroll to position [56, 0]
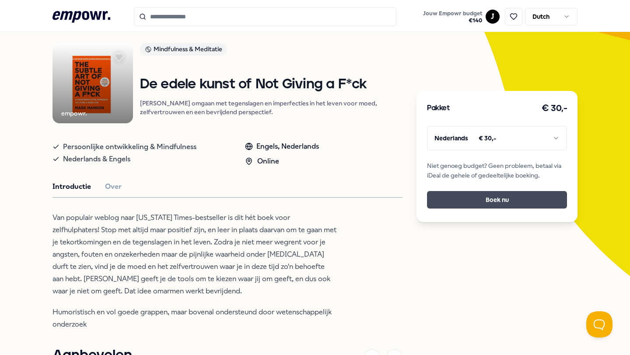
click at [480, 208] on button "Boek nu" at bounding box center [497, 200] width 140 height 18
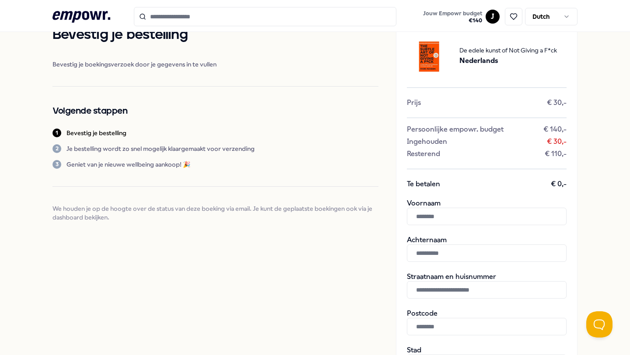
scroll to position [41, 0]
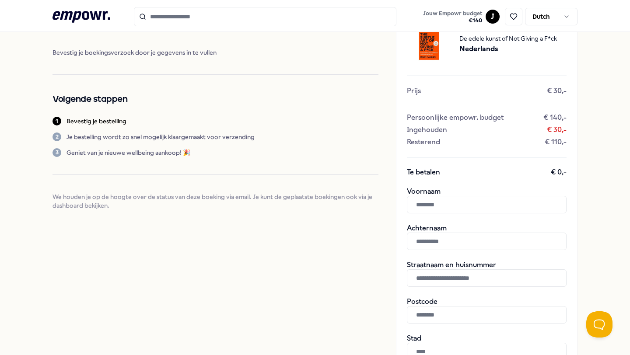
click at [435, 209] on input "text" at bounding box center [487, 205] width 160 height 18
type input "*******"
type input "*"
type input "*********"
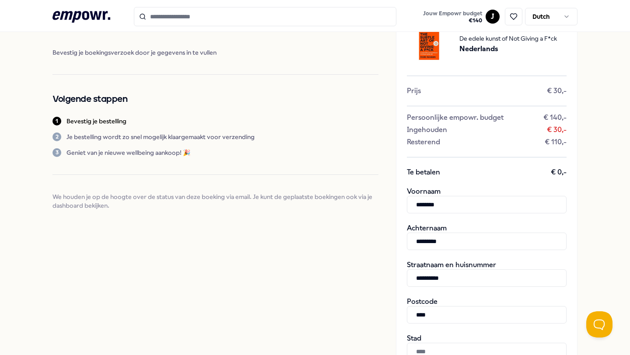
type input "******"
type input "*****"
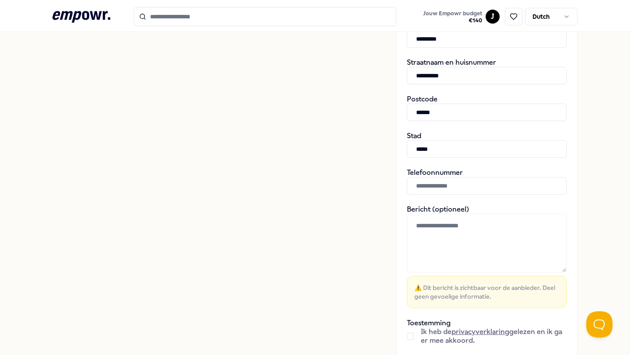
scroll to position [245, 0]
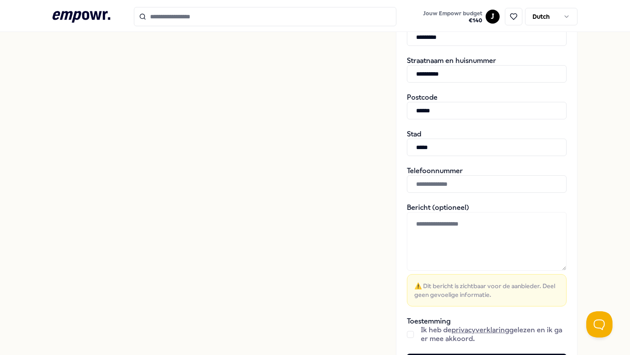
click at [455, 180] on input "text" at bounding box center [487, 184] width 160 height 18
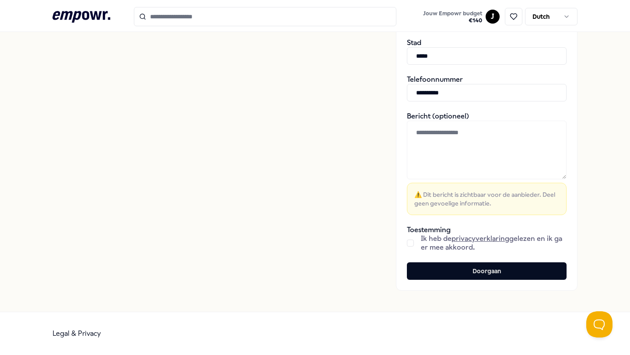
type input "**********"
click at [415, 238] on div "Ik heb de privacyverklaring gelezen en ik ga er mee akkoord." at bounding box center [487, 244] width 160 height 18
click at [406, 249] on div "**********" at bounding box center [487, 3] width 182 height 575
click at [410, 242] on button "button" at bounding box center [410, 243] width 7 height 7
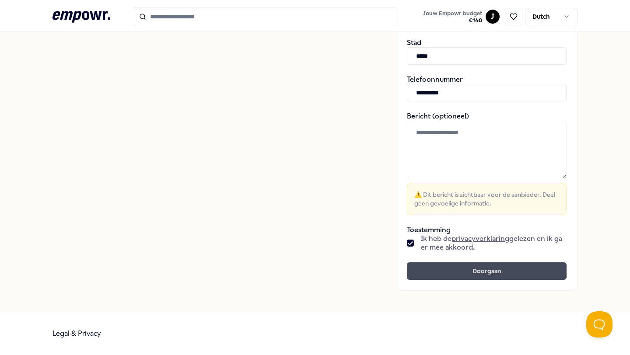
click at [436, 263] on button "Doorgaan" at bounding box center [487, 272] width 160 height 18
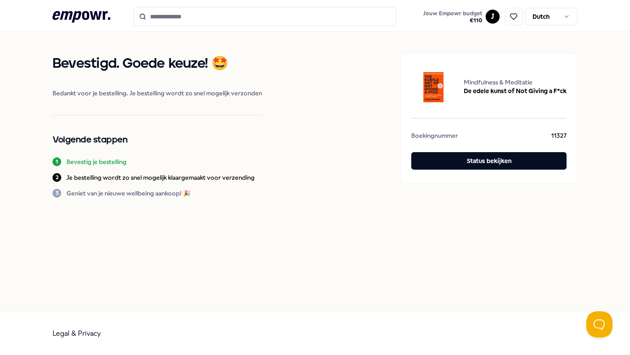
click at [76, 24] on icon ".empowr-logo_svg__cls-1{fill:#03032f}" at bounding box center [82, 17] width 58 height 16
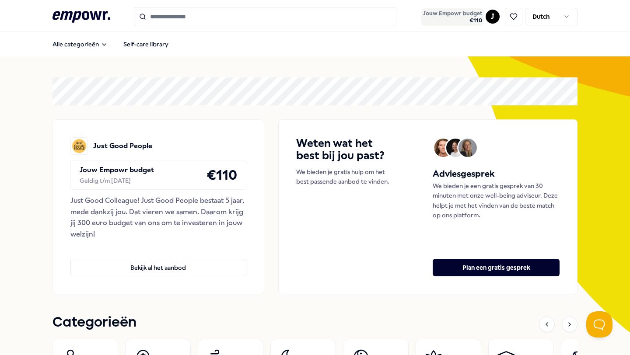
click at [471, 21] on span "€ 110" at bounding box center [452, 20] width 59 height 7
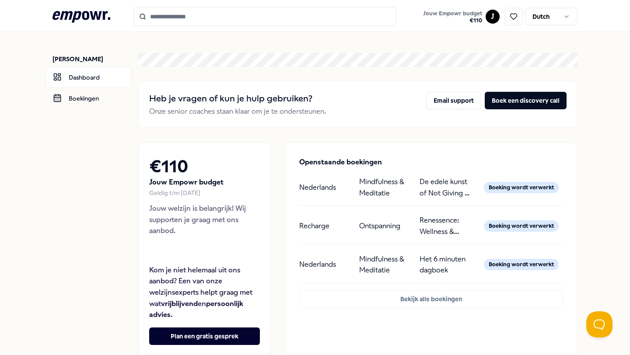
scroll to position [65, 0]
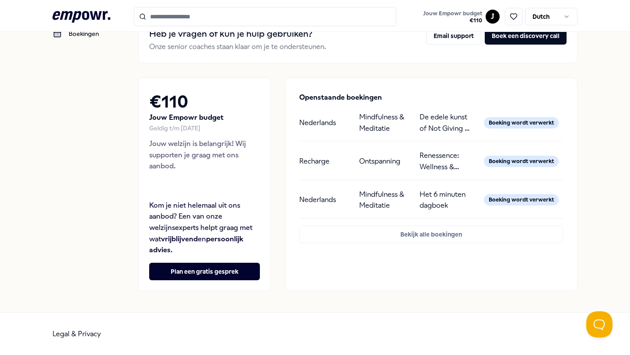
click at [421, 8] on button "Jouw Empowr budget € 110" at bounding box center [452, 17] width 63 height 18
